Goal: Find specific page/section: Find specific page/section

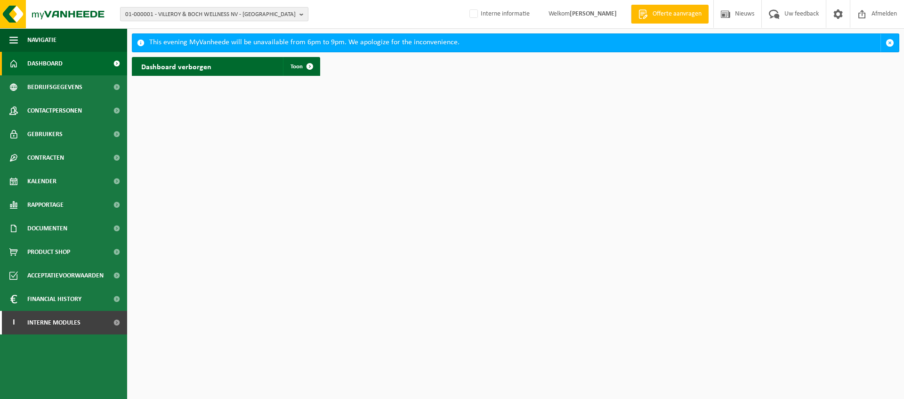
click at [300, 15] on b "button" at bounding box center [303, 14] width 8 height 13
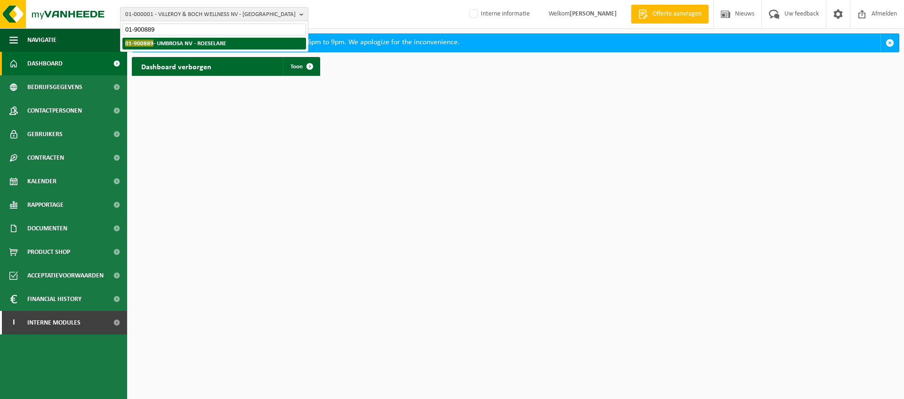
type input "01-900889"
click at [255, 45] on li "01-900889 - UMBROSA NV - [GEOGRAPHIC_DATA]" at bounding box center [214, 44] width 184 height 12
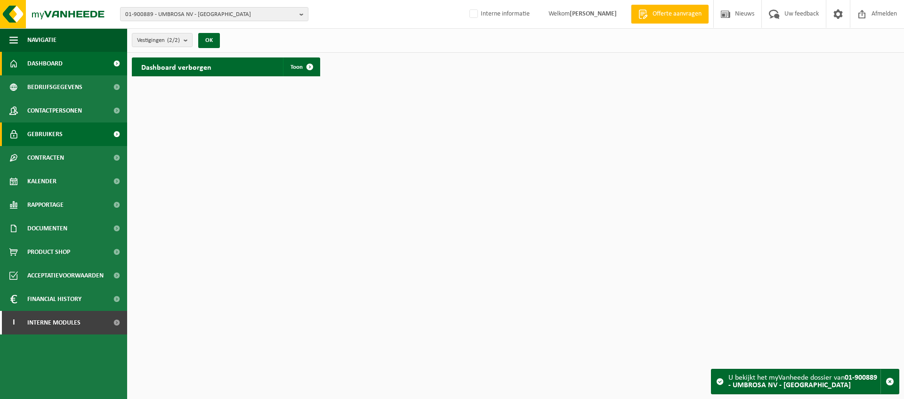
click at [34, 135] on span "Gebruikers" at bounding box center [44, 134] width 35 height 24
